Goal: Task Accomplishment & Management: Complete application form

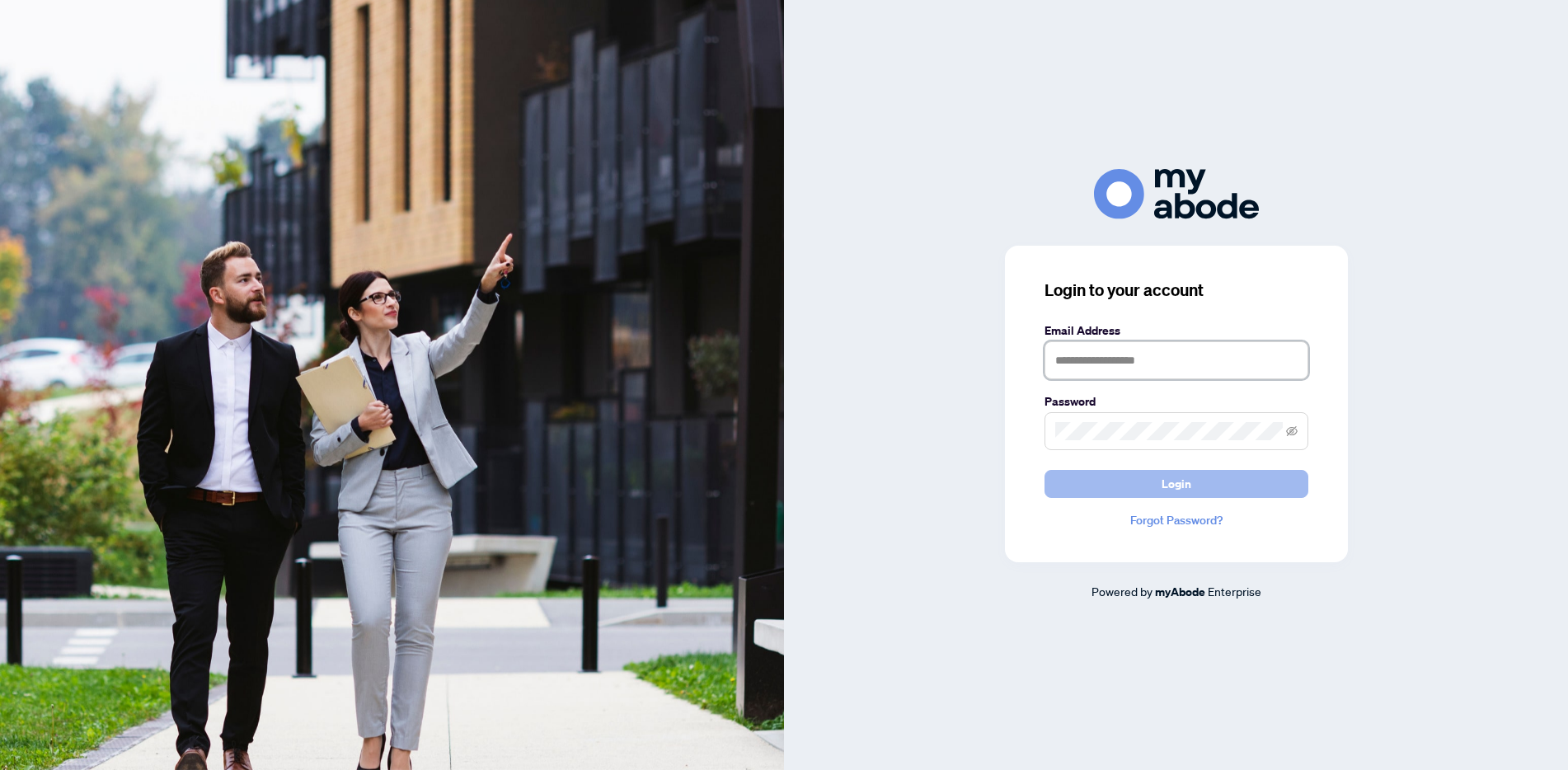
type input "**********"
click at [1170, 485] on span "Login" at bounding box center [1177, 484] width 29 height 27
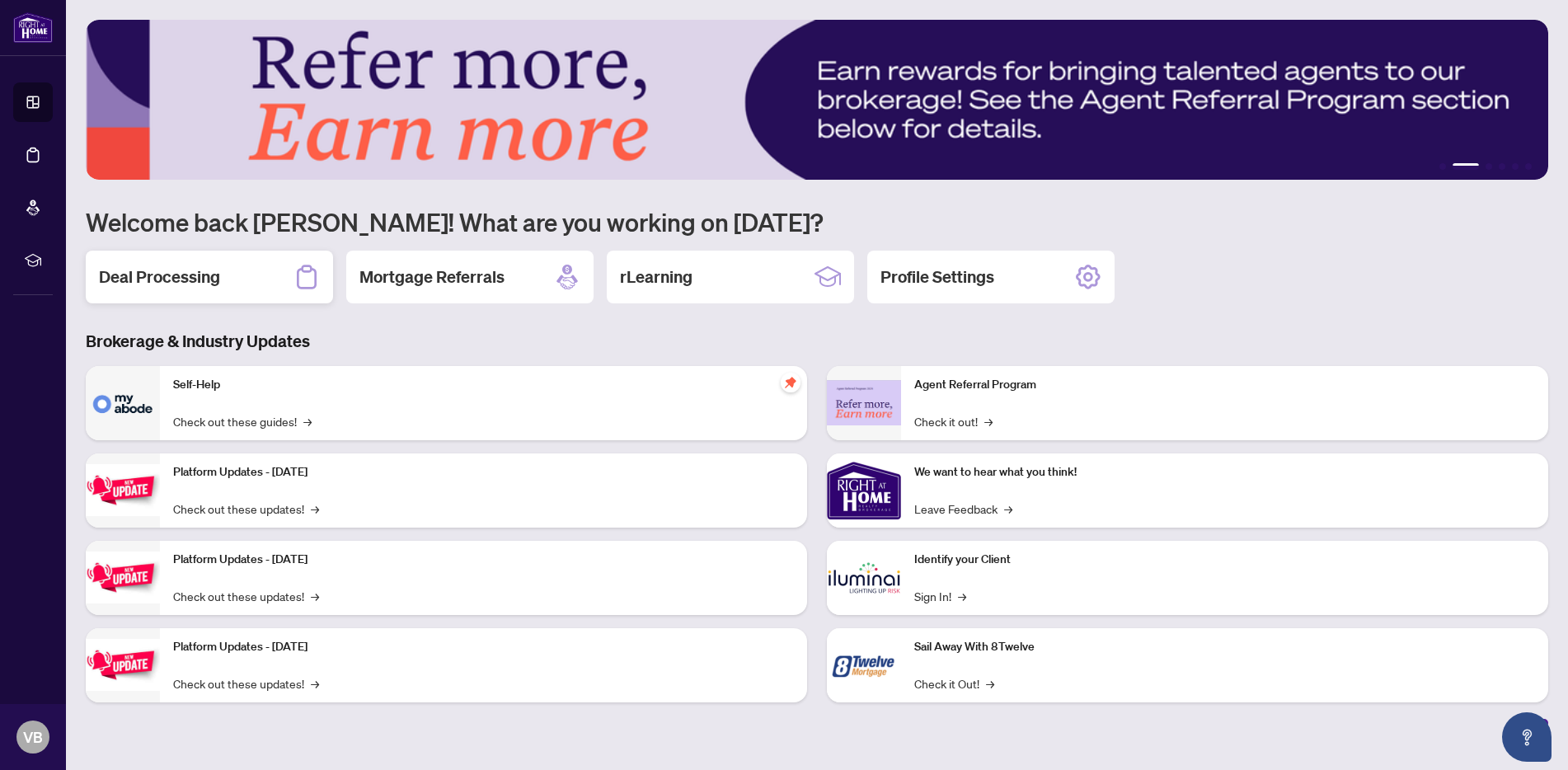
click at [223, 279] on div "Deal Processing" at bounding box center [208, 276] width 247 height 52
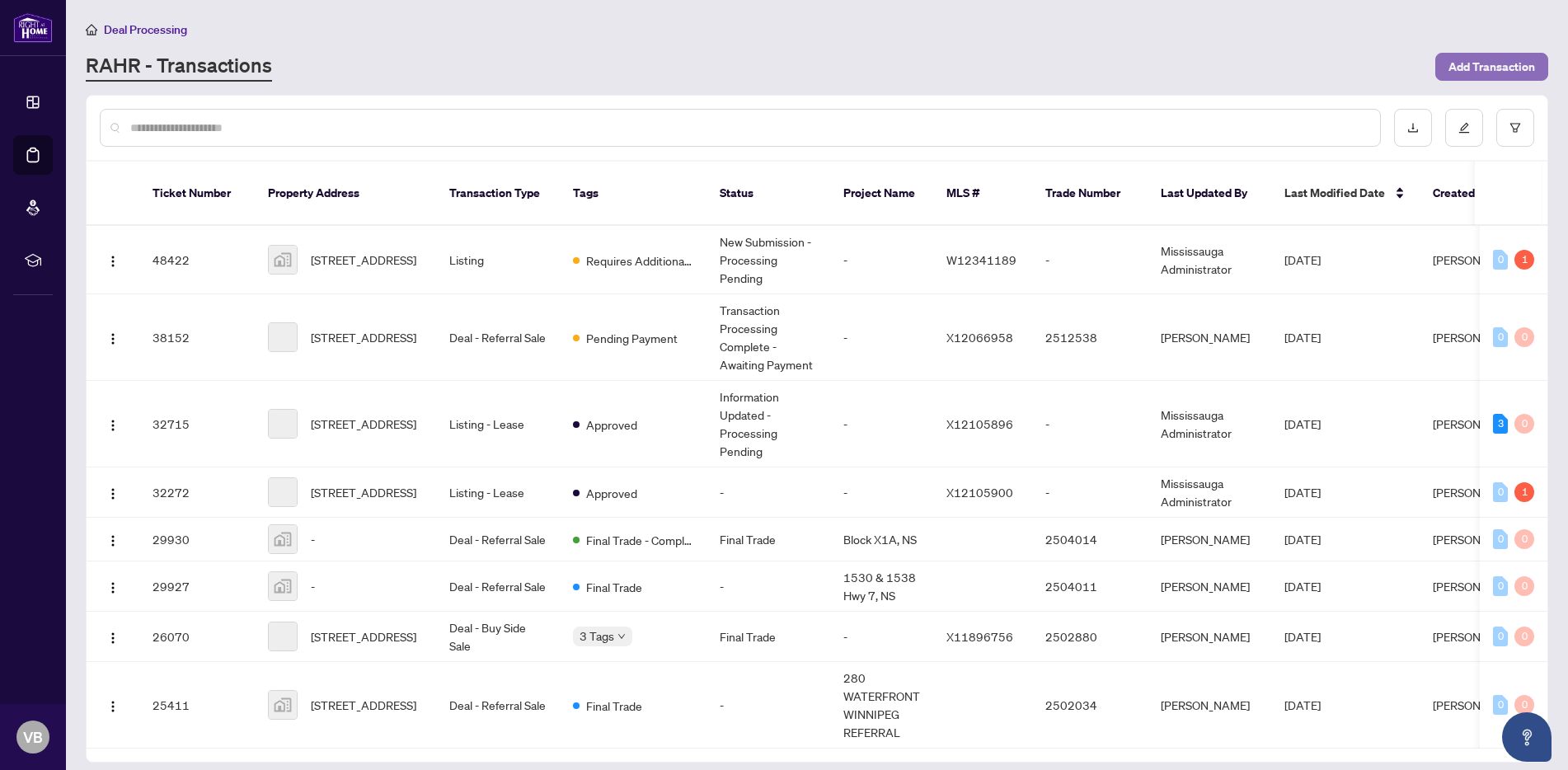
click at [1534, 72] on span "Add Transaction" at bounding box center [1492, 66] width 86 height 27
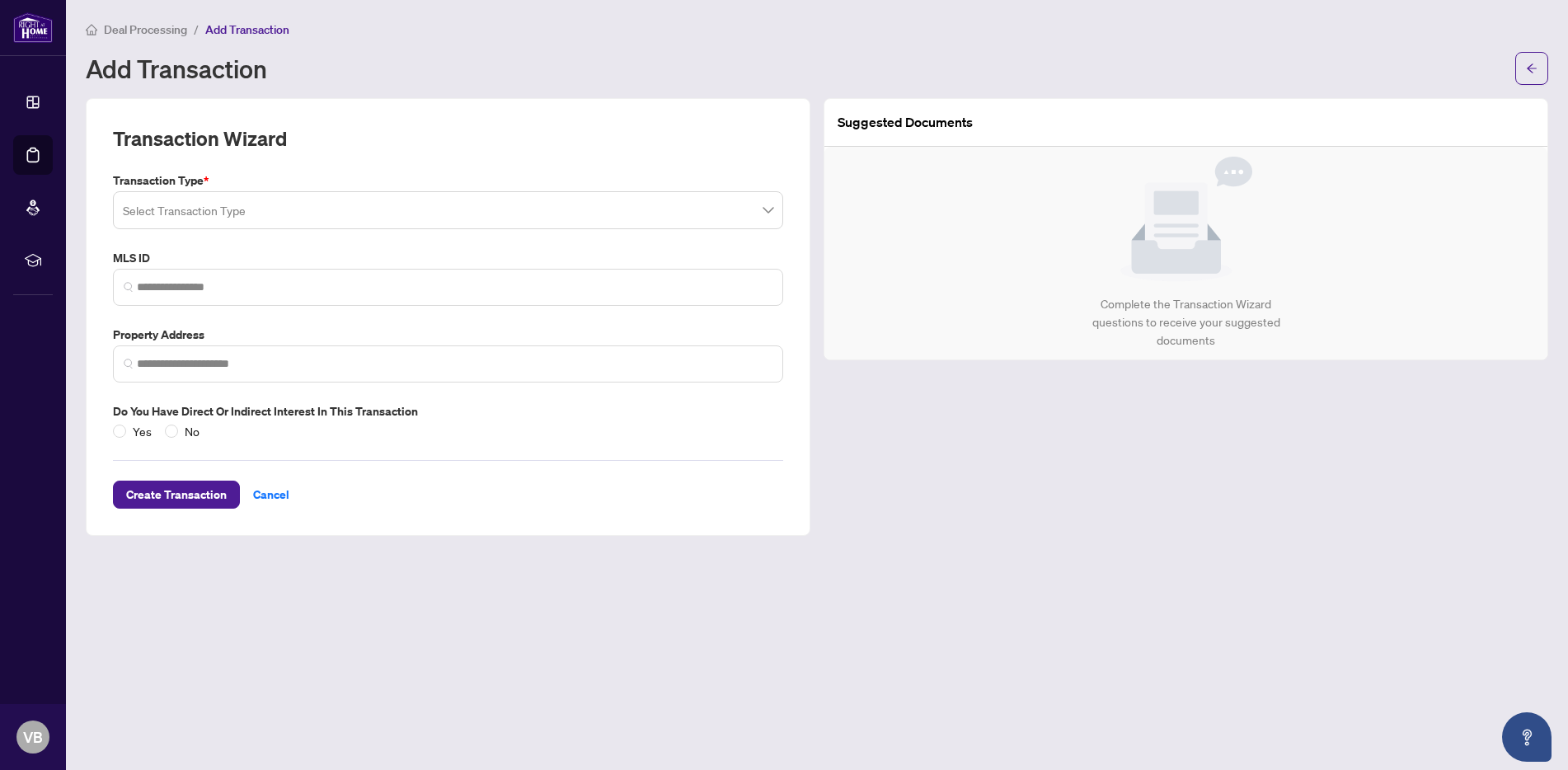
click at [207, 215] on input "search" at bounding box center [441, 213] width 636 height 37
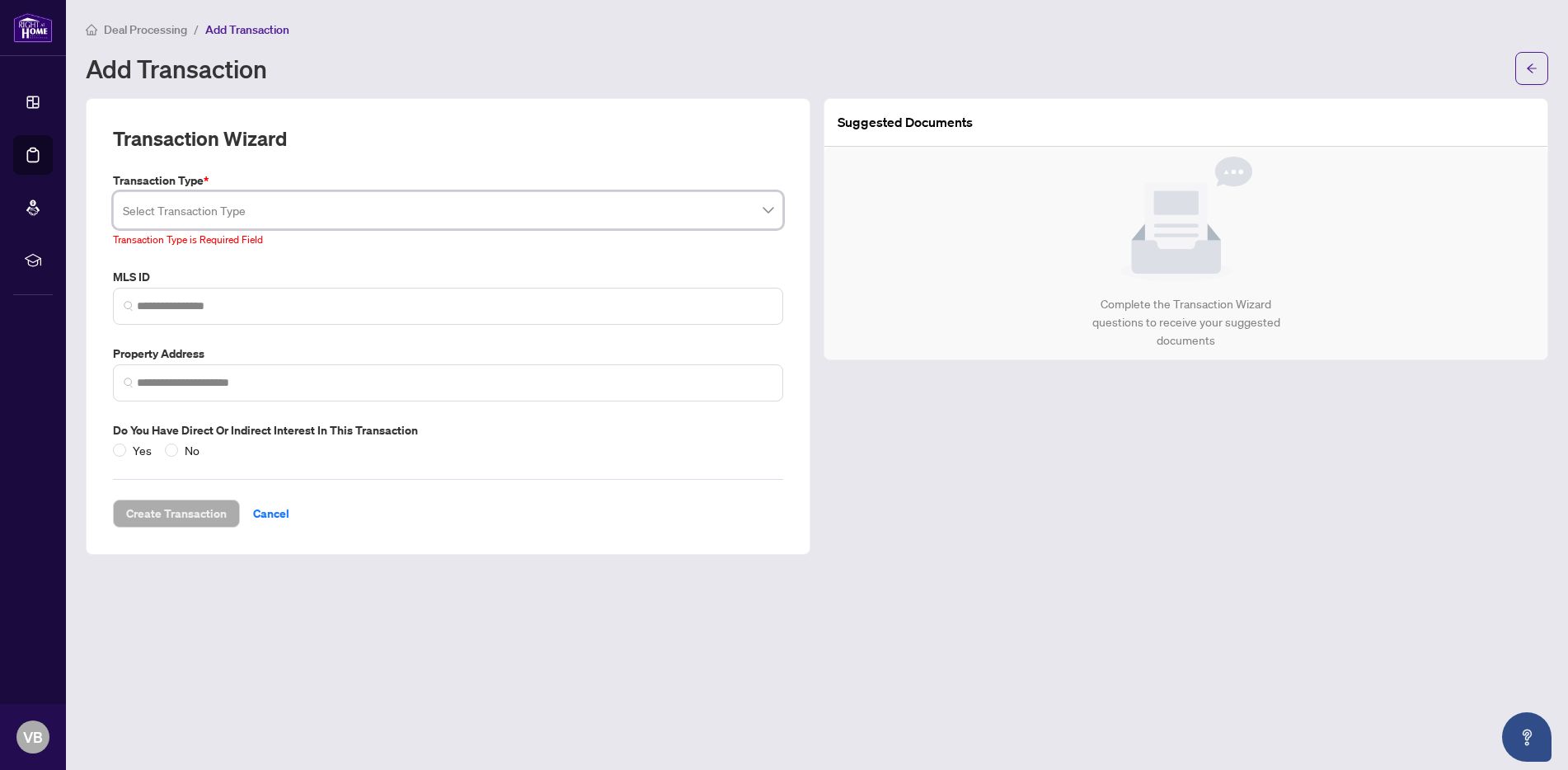
click at [292, 206] on input "search" at bounding box center [441, 213] width 636 height 37
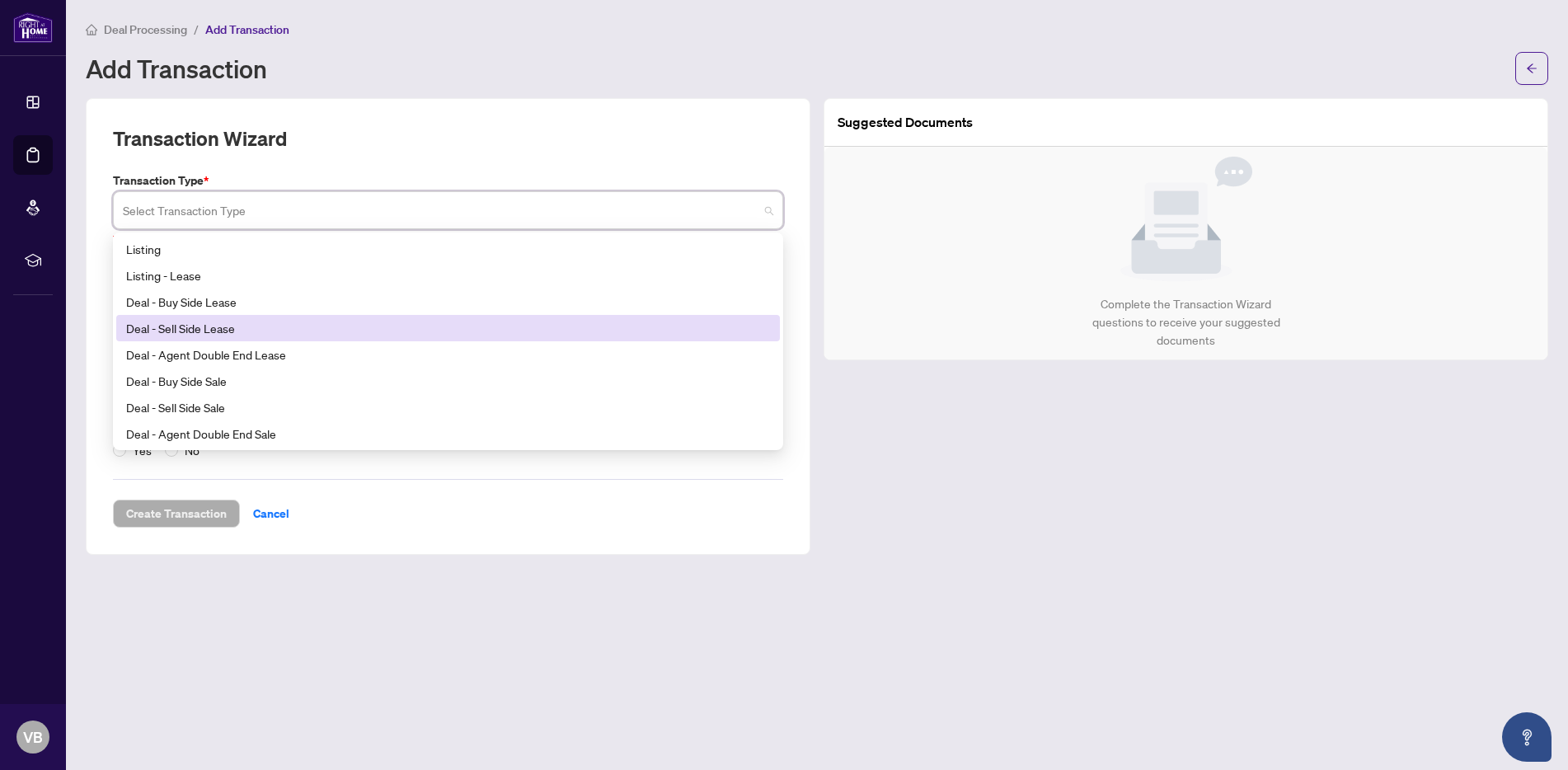
click at [227, 336] on div "Deal - Sell Side Lease" at bounding box center [448, 328] width 664 height 27
